Goal: Navigation & Orientation: Understand site structure

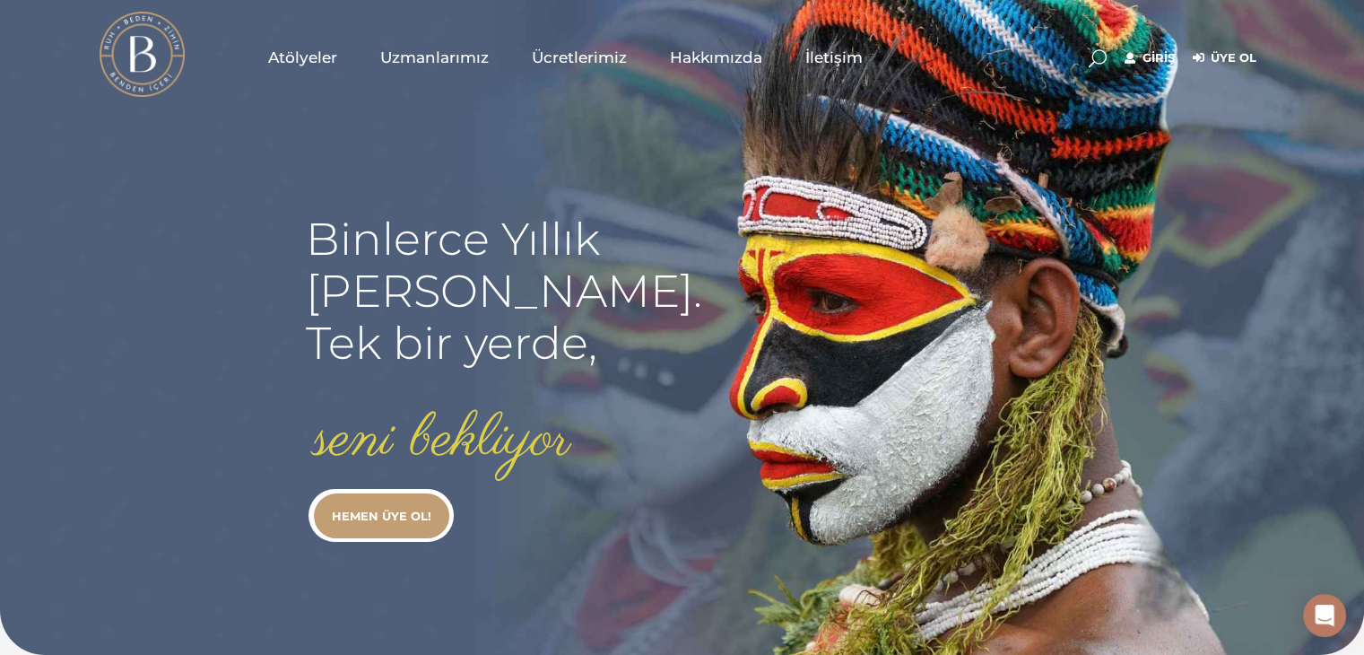
click at [829, 61] on span "İletişim" at bounding box center [834, 58] width 57 height 21
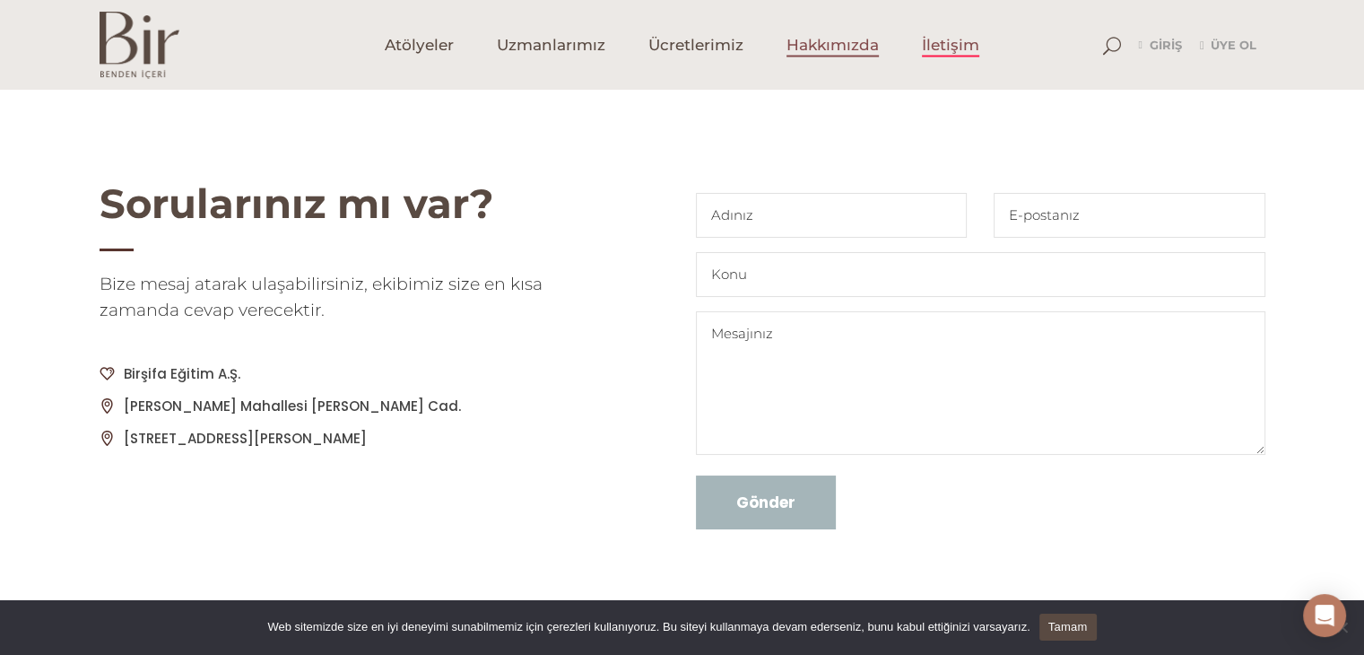
click at [857, 44] on span "Hakkımızda" at bounding box center [833, 45] width 92 height 21
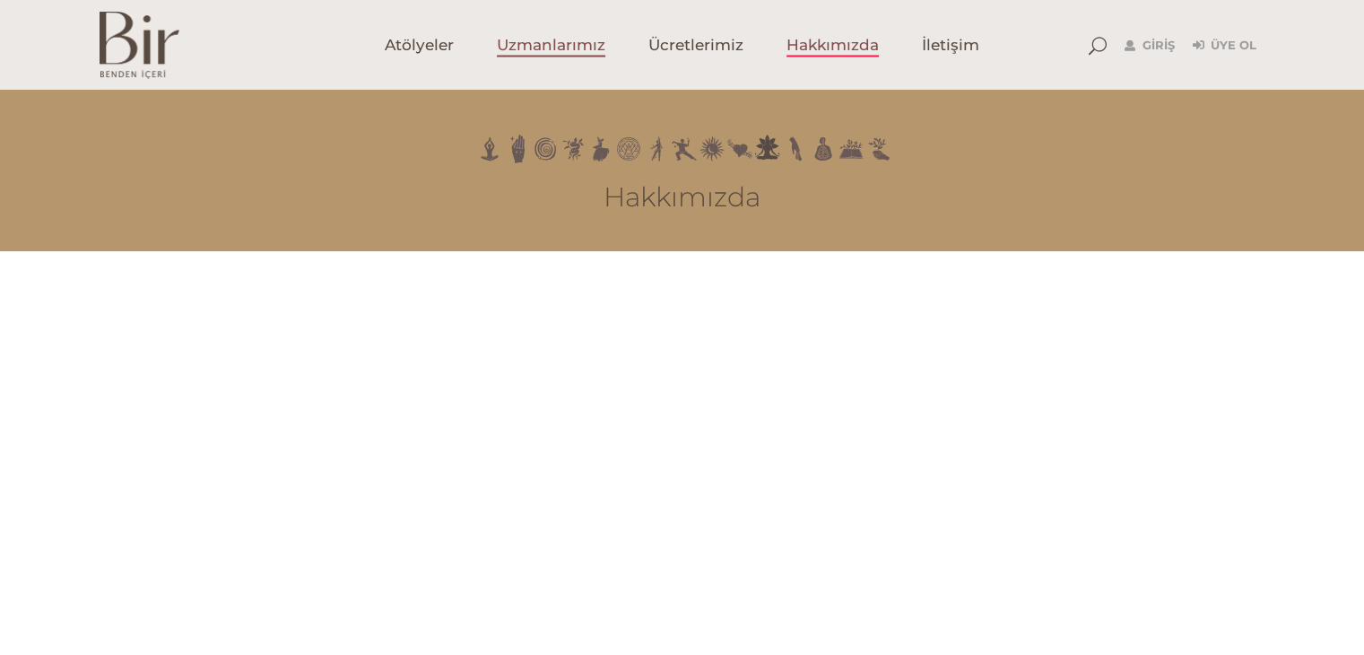
click at [538, 48] on span "Uzmanlarımız" at bounding box center [551, 45] width 109 height 21
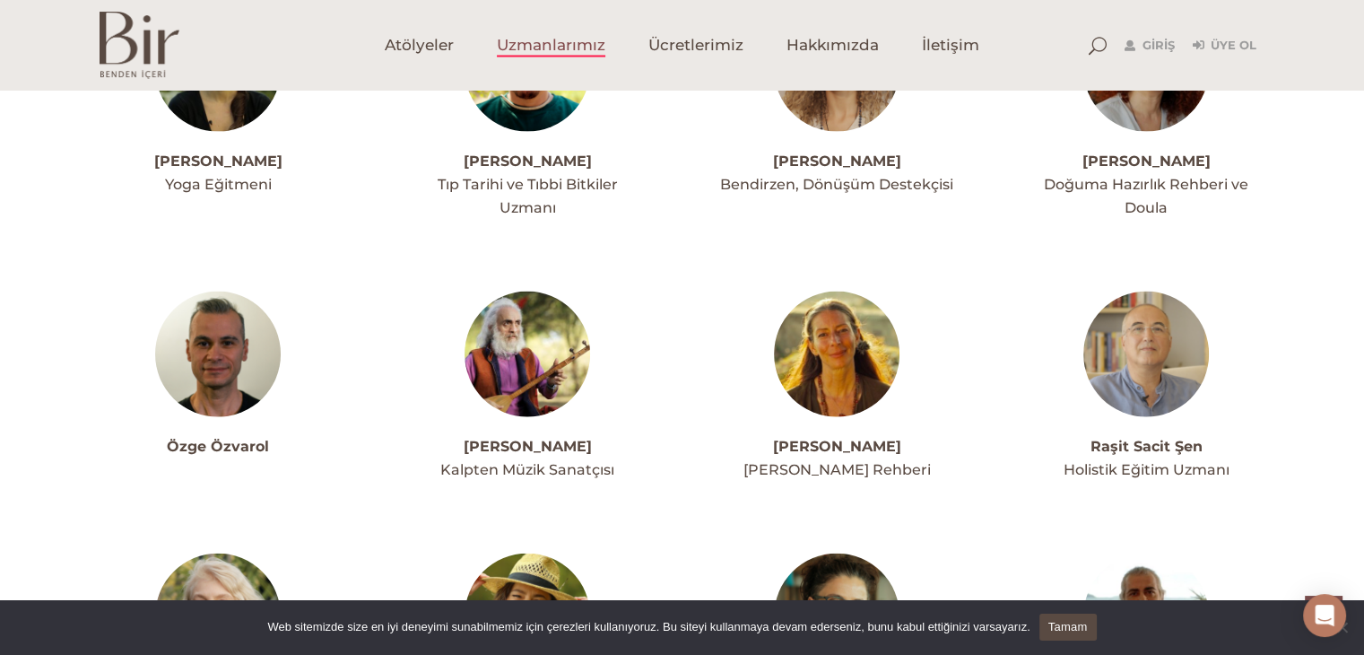
scroll to position [4306, 0]
